Goal: Entertainment & Leisure: Consume media (video, audio)

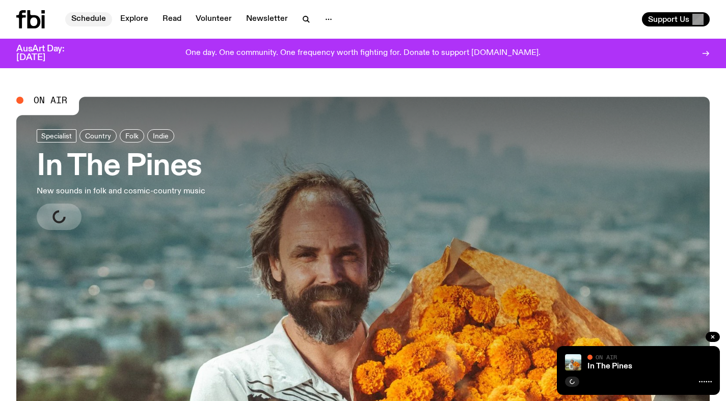
click at [87, 20] on link "Schedule" at bounding box center [88, 19] width 47 height 14
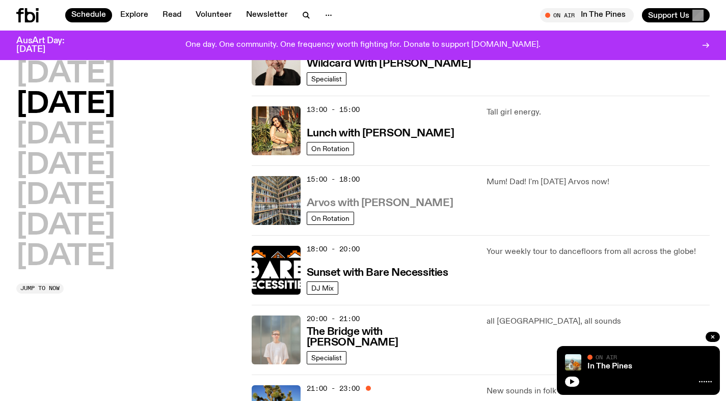
scroll to position [300, 0]
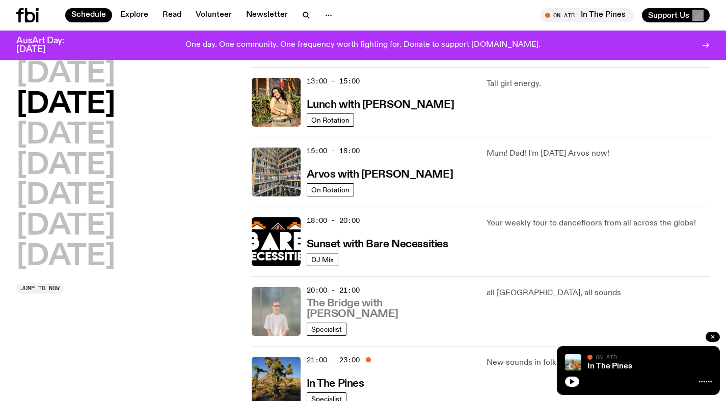
click at [367, 310] on h3 "The Bridge with [PERSON_NAME]" at bounding box center [391, 308] width 168 height 21
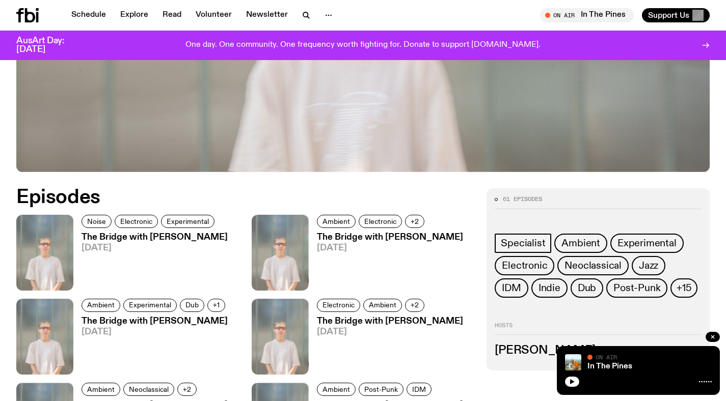
scroll to position [418, 0]
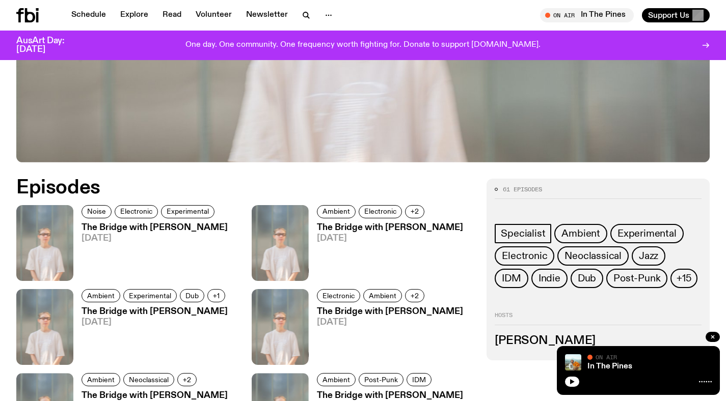
click at [136, 226] on h3 "The Bridge with [PERSON_NAME]" at bounding box center [154, 228] width 146 height 9
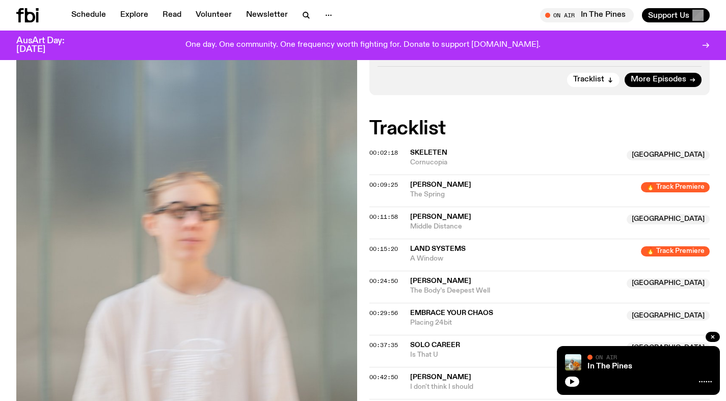
scroll to position [252, 0]
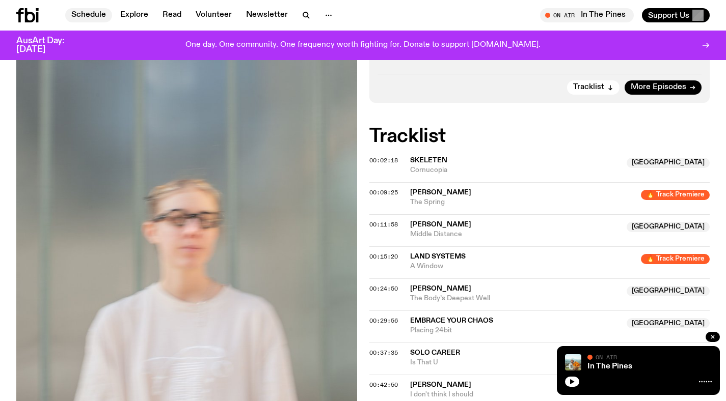
click at [95, 12] on link "Schedule" at bounding box center [88, 15] width 47 height 14
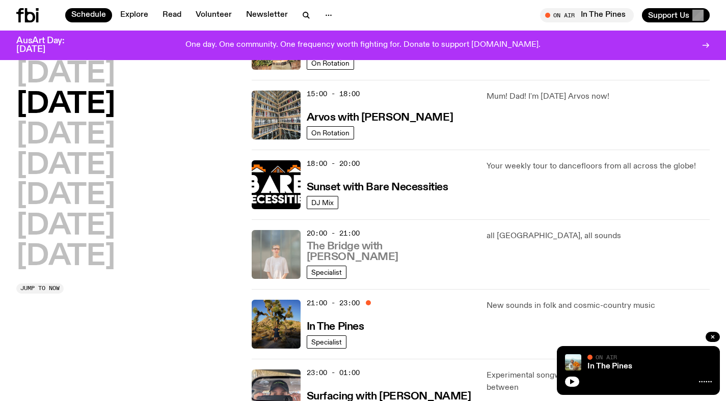
scroll to position [357, 0]
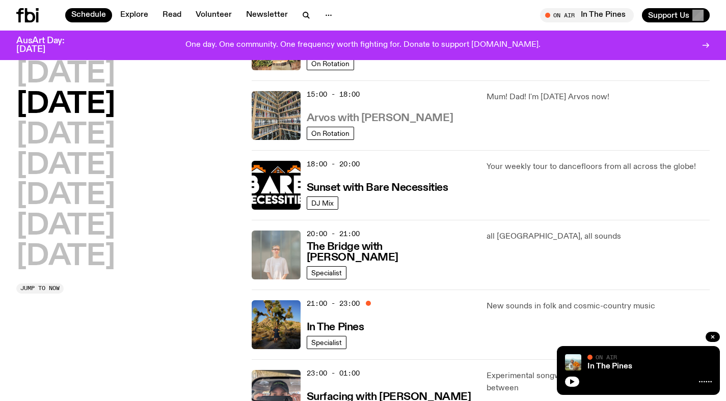
click at [333, 113] on h3 "Arvos with [PERSON_NAME]" at bounding box center [380, 118] width 146 height 11
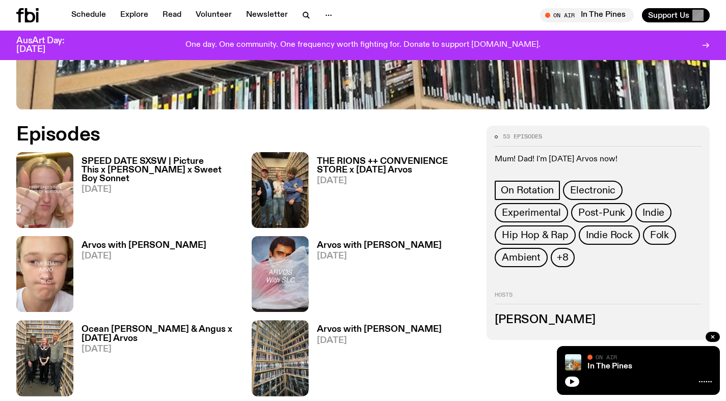
scroll to position [488, 0]
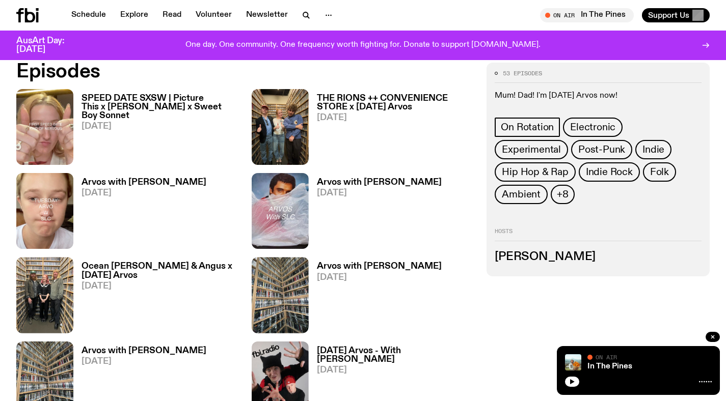
click at [158, 97] on h3 "SPEED DATE SXSW | Picture This x [PERSON_NAME] x Sweet Boy Sonnet" at bounding box center [160, 107] width 158 height 26
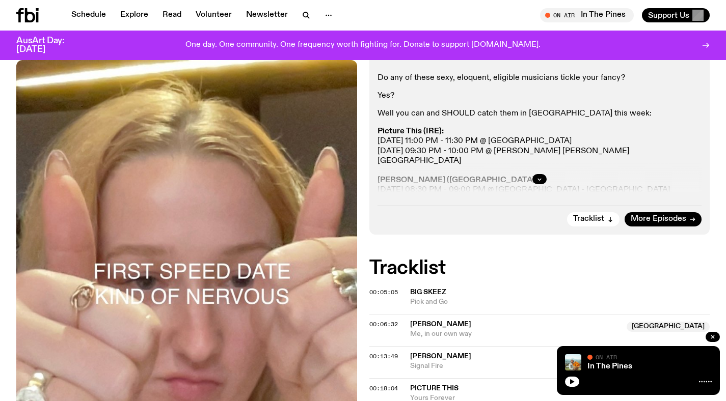
scroll to position [314, 0]
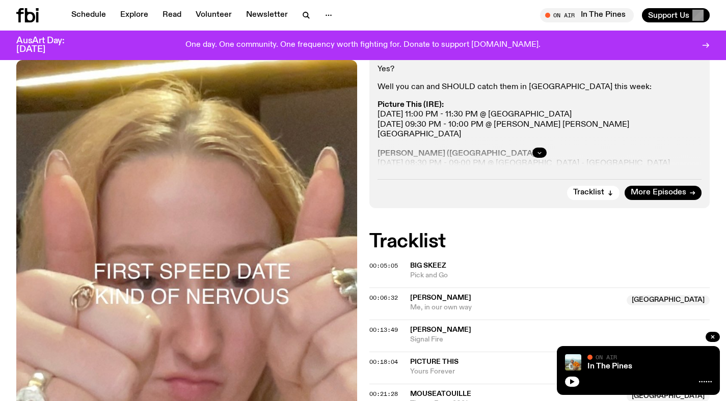
click at [539, 150] on icon "button" at bounding box center [539, 153] width 6 height 6
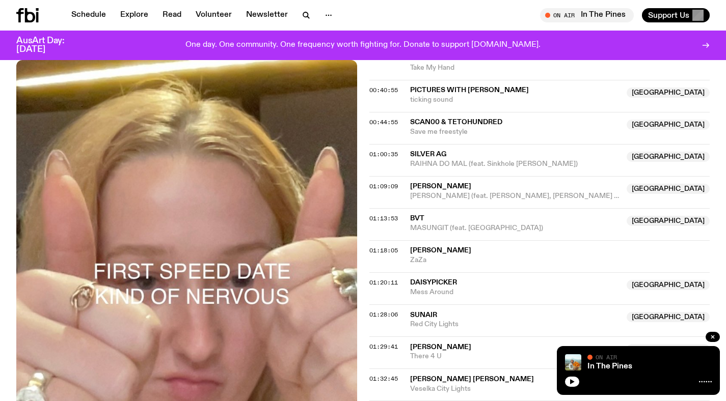
scroll to position [794, 0]
